Goal: Task Accomplishment & Management: Complete application form

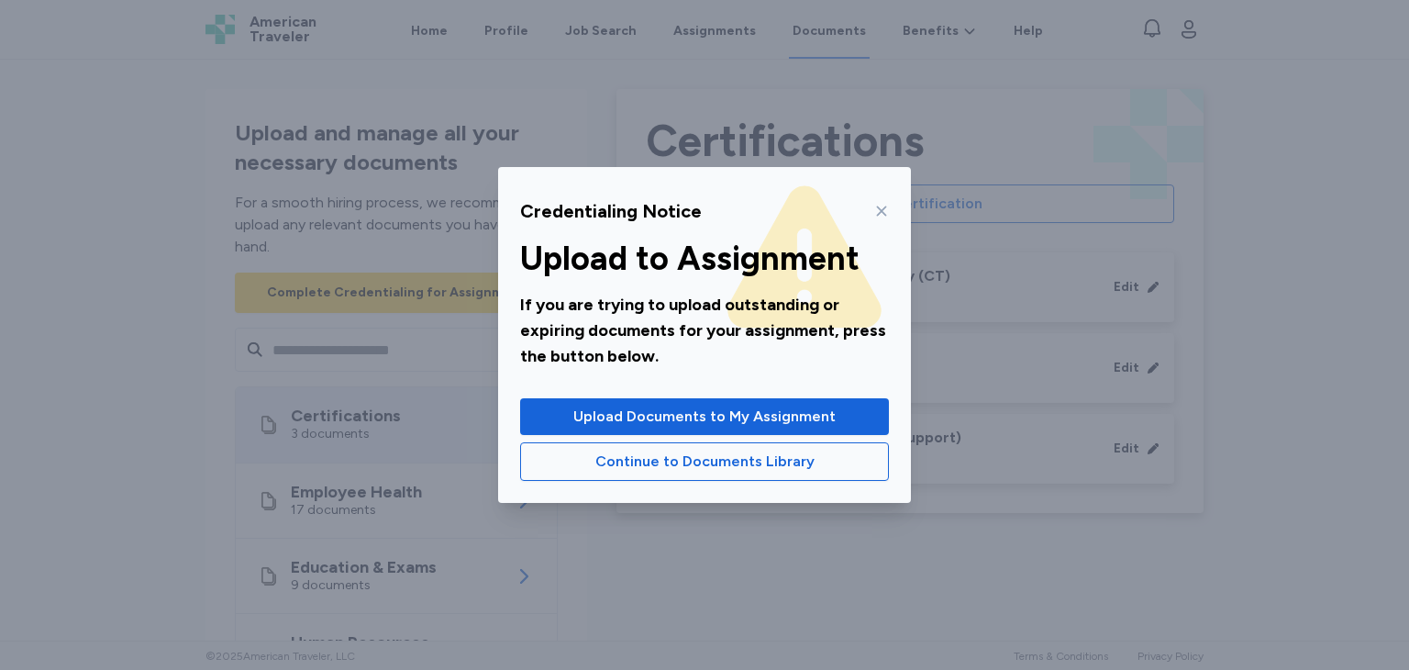
click at [685, 569] on div "Credentialing Notice Upload to Assignment If you are trying to upload outstandi…" at bounding box center [704, 335] width 1409 height 670
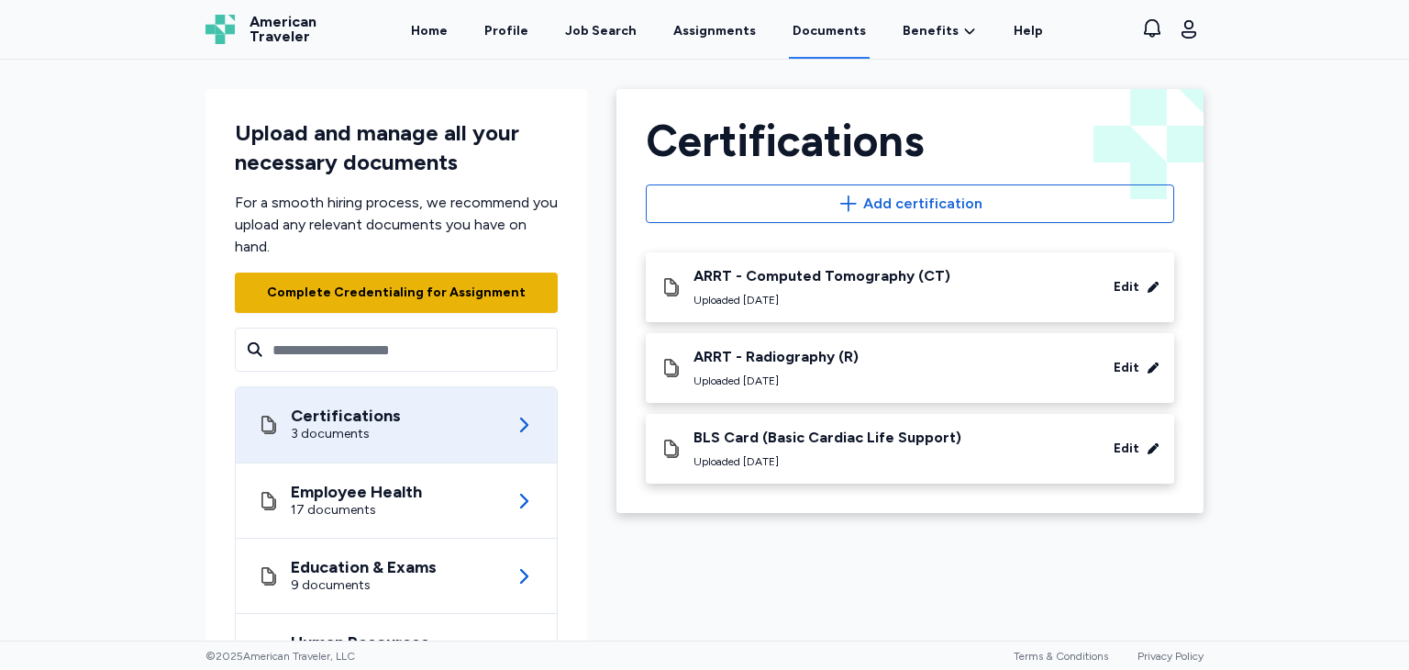
click at [430, 291] on div "Complete Credentialing for Assignment" at bounding box center [396, 292] width 259 height 18
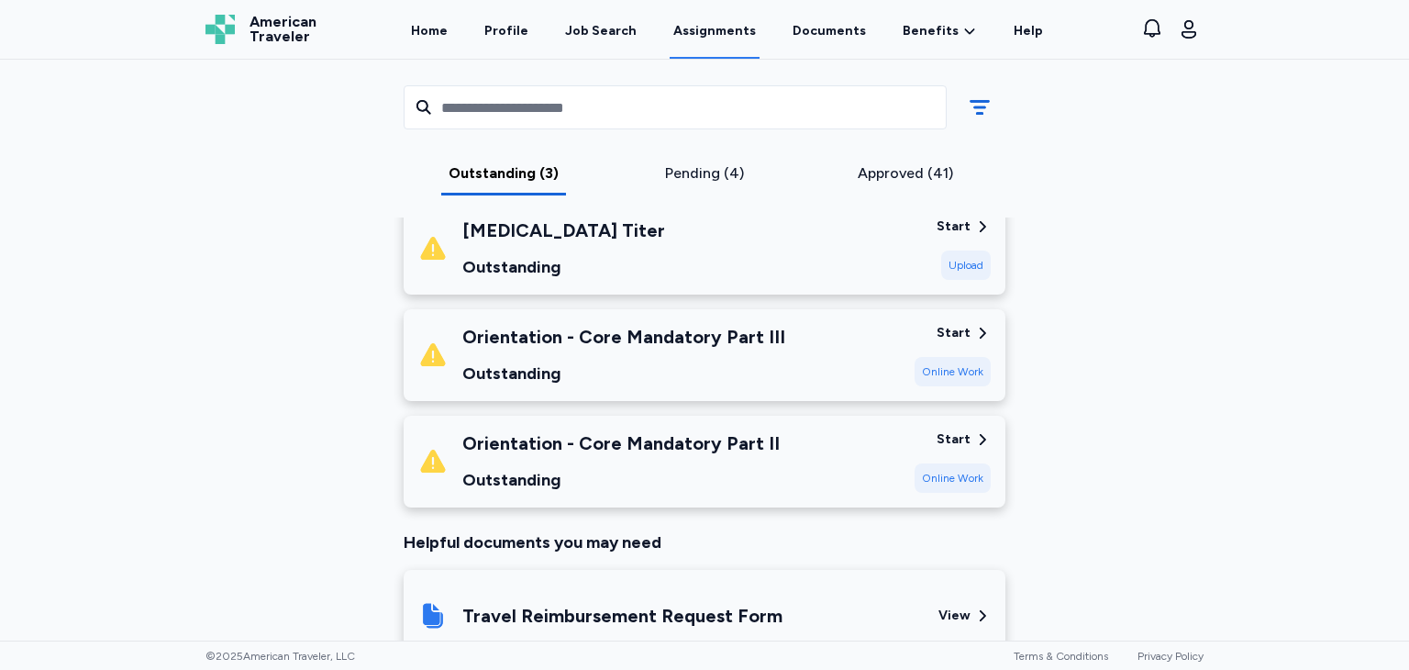
scroll to position [290, 0]
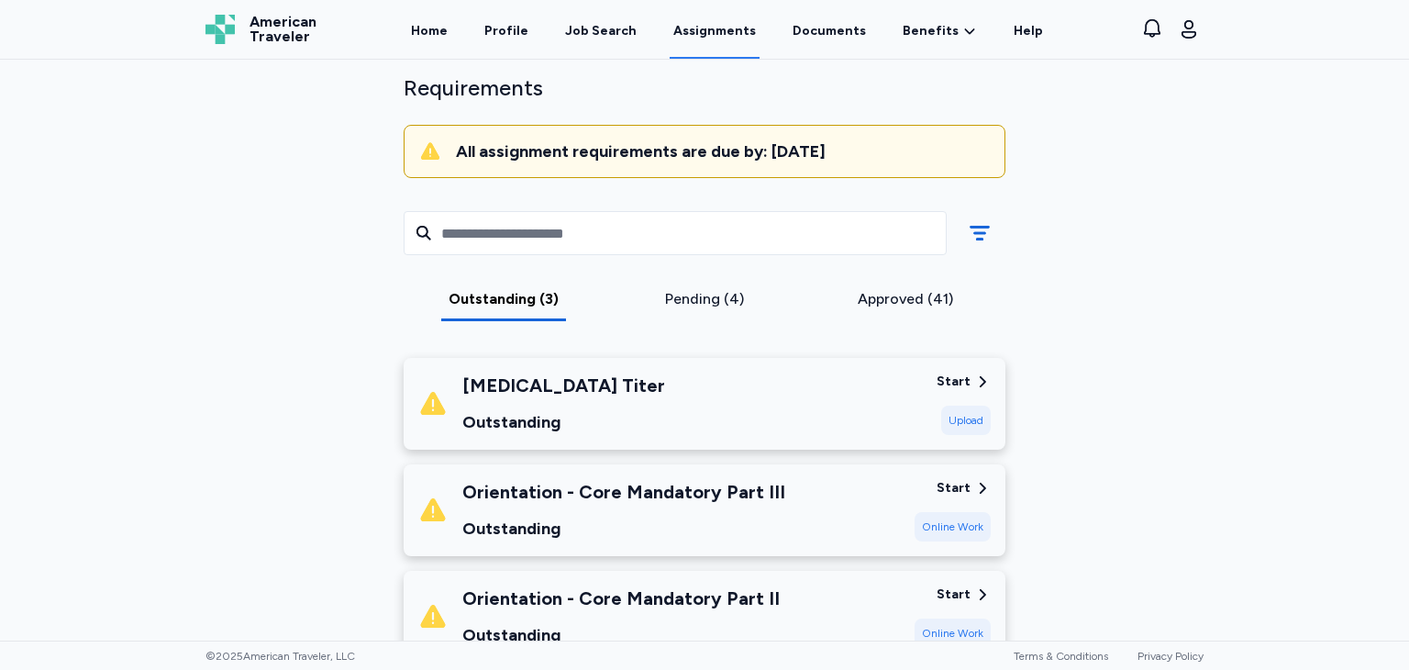
scroll to position [125, 0]
click at [693, 309] on div "Pending (4)" at bounding box center [705, 300] width 186 height 22
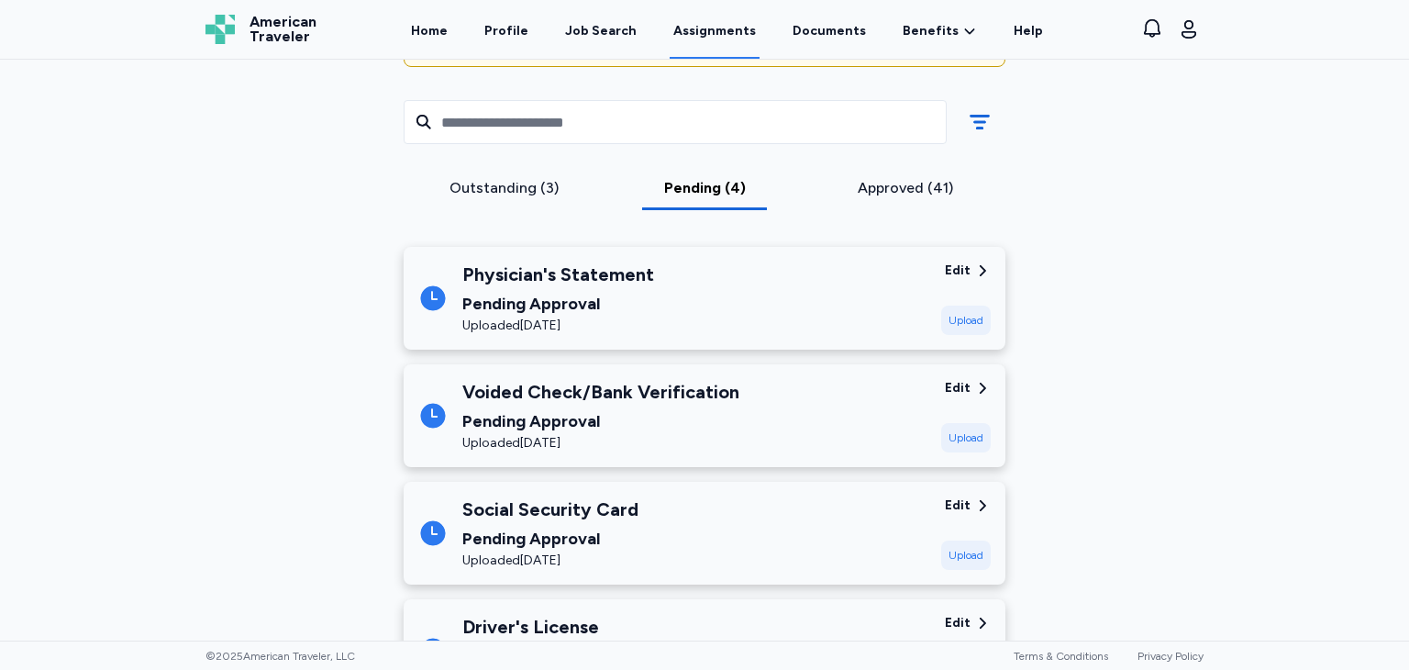
scroll to position [231, 0]
